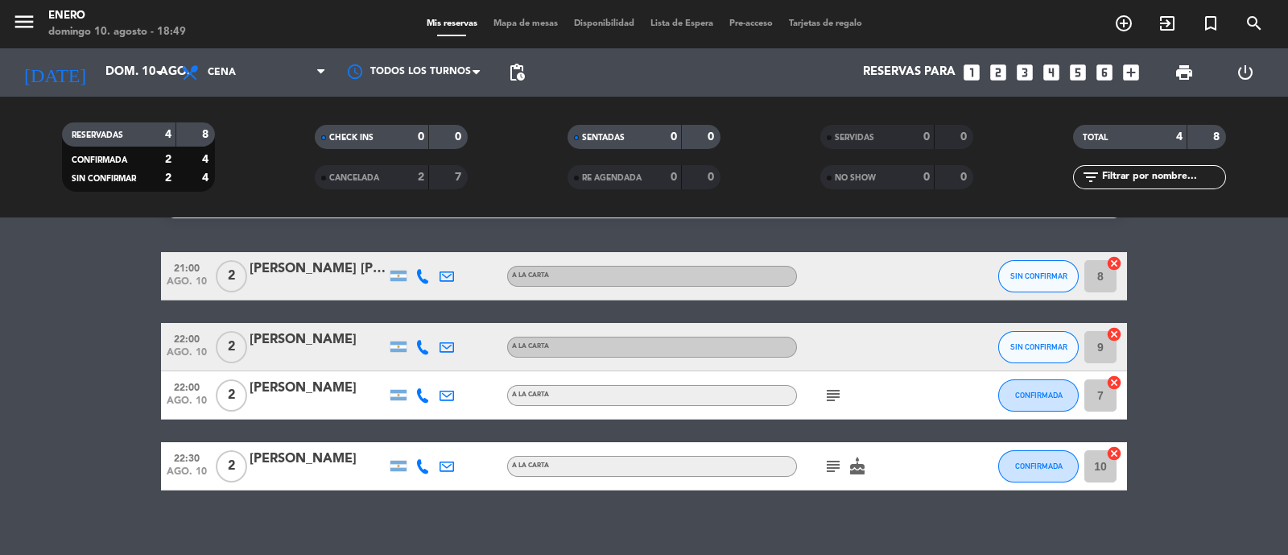
scroll to position [56, 0]
